Goal: Task Accomplishment & Management: Manage account settings

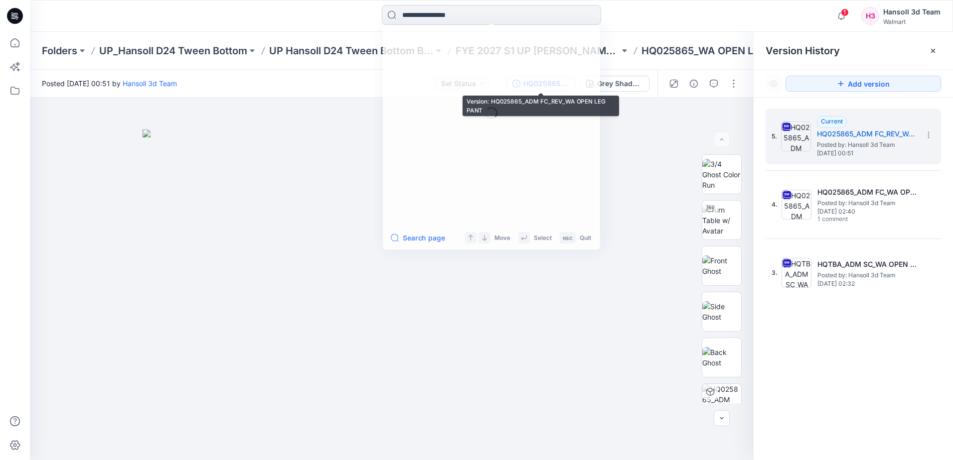
click at [420, 11] on input at bounding box center [491, 15] width 219 height 20
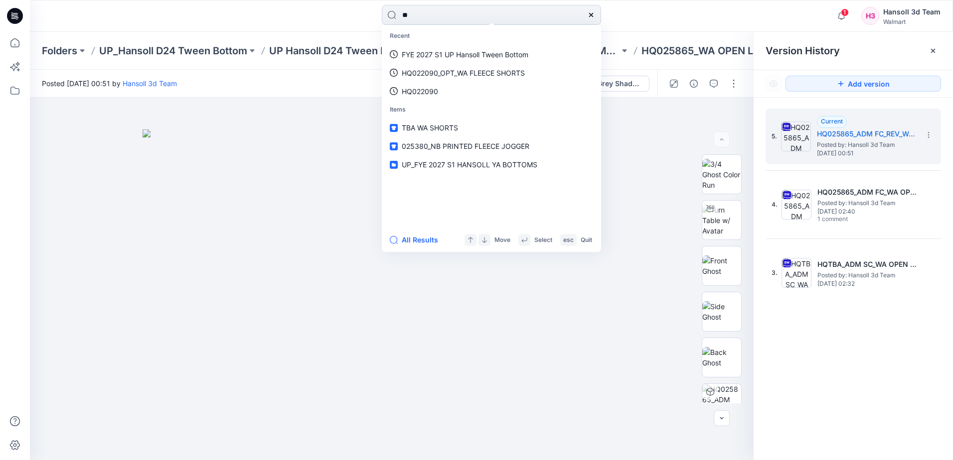
type input "*"
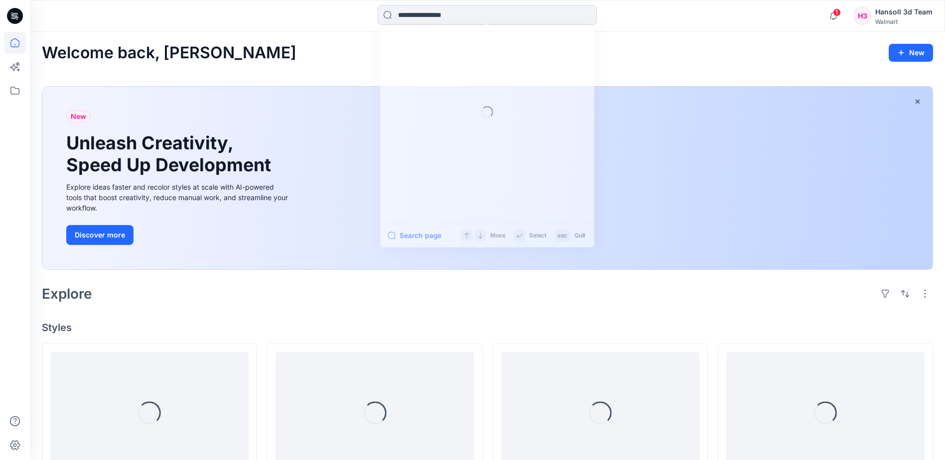
click at [449, 15] on input at bounding box center [487, 15] width 219 height 20
paste input "********"
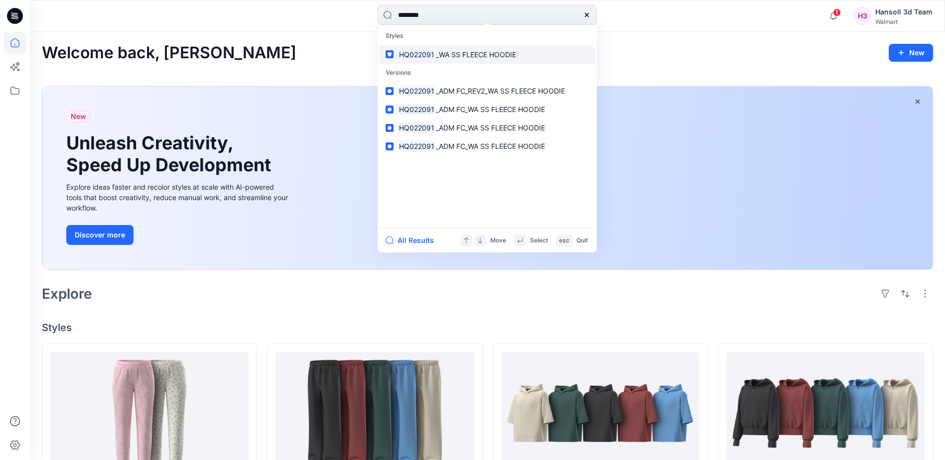
type input "********"
click at [452, 54] on span "_WA SS FLEECE HOODIE" at bounding box center [476, 54] width 80 height 8
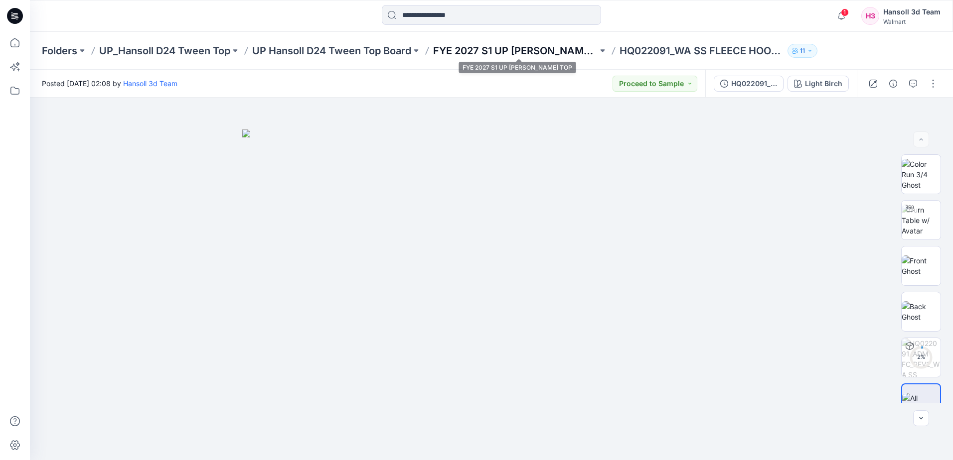
click at [557, 53] on p "FYE 2027 S1 UP HANSOLL TWEEN TOP" at bounding box center [515, 51] width 164 height 14
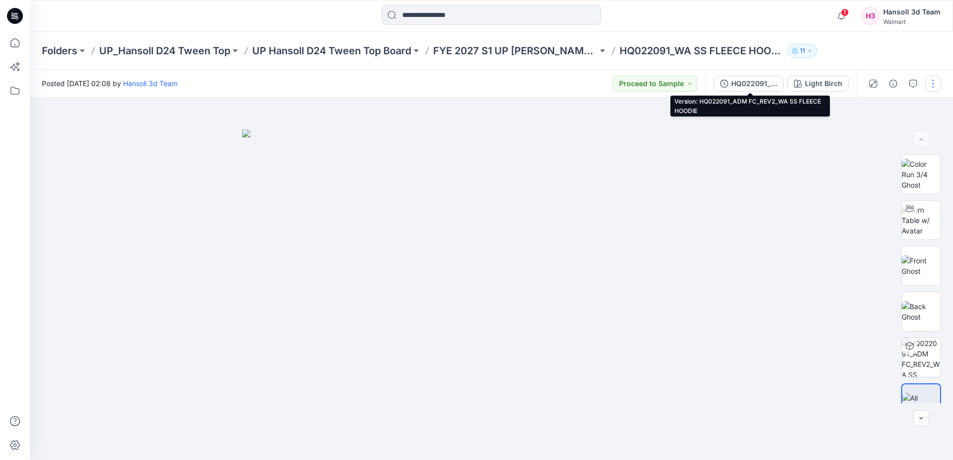
click at [736, 85] on div "HQ022091_ADM FC_REV2_WA SS FLEECE HOODIE" at bounding box center [754, 83] width 46 height 11
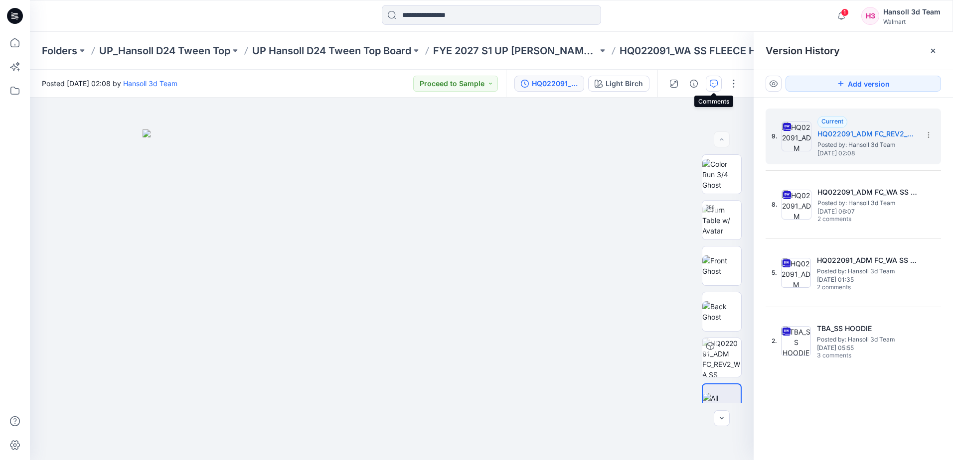
click at [710, 81] on icon "button" at bounding box center [714, 84] width 8 height 8
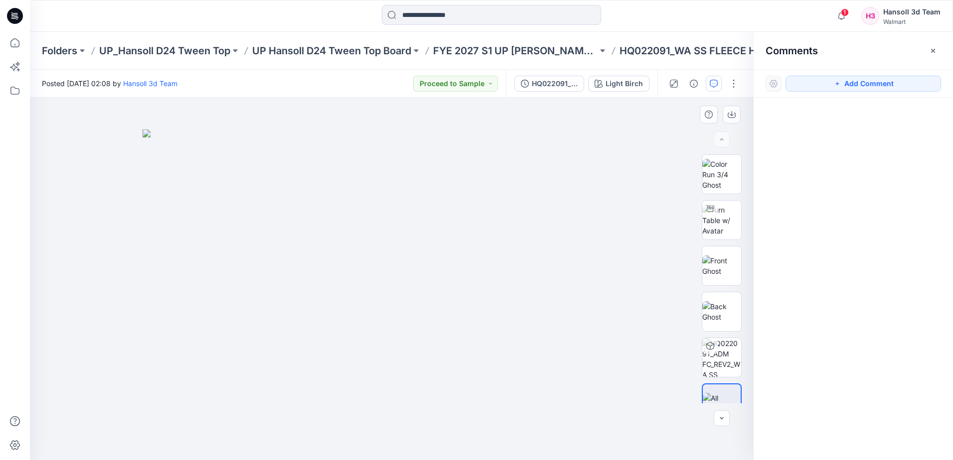
drag, startPoint x: 870, startPoint y: 259, endPoint x: 670, endPoint y: 104, distance: 252.9
click at [868, 249] on div at bounding box center [852, 261] width 199 height 326
click at [560, 84] on div "HQ022091_ADM FC_REV2_WA SS FLEECE HOODIE" at bounding box center [555, 83] width 46 height 11
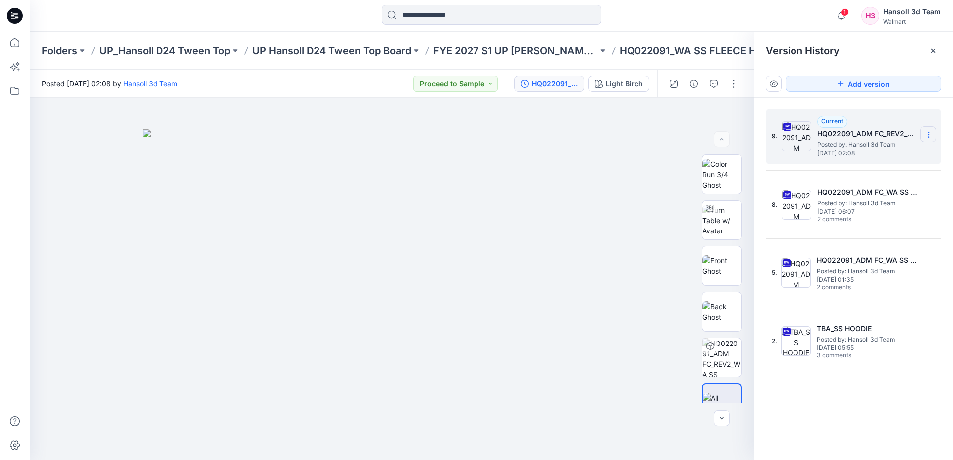
click at [926, 134] on icon at bounding box center [928, 135] width 8 height 8
click at [878, 224] on span "Delete Version" at bounding box center [859, 219] width 46 height 12
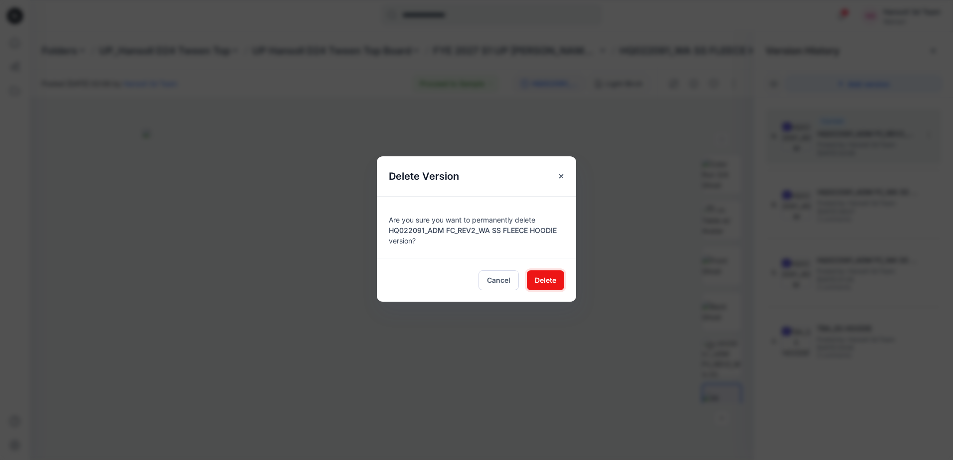
drag, startPoint x: 544, startPoint y: 277, endPoint x: 557, endPoint y: 297, distance: 23.5
click at [544, 281] on span "Delete" at bounding box center [545, 280] width 21 height 10
